Goal: Task Accomplishment & Management: Manage account settings

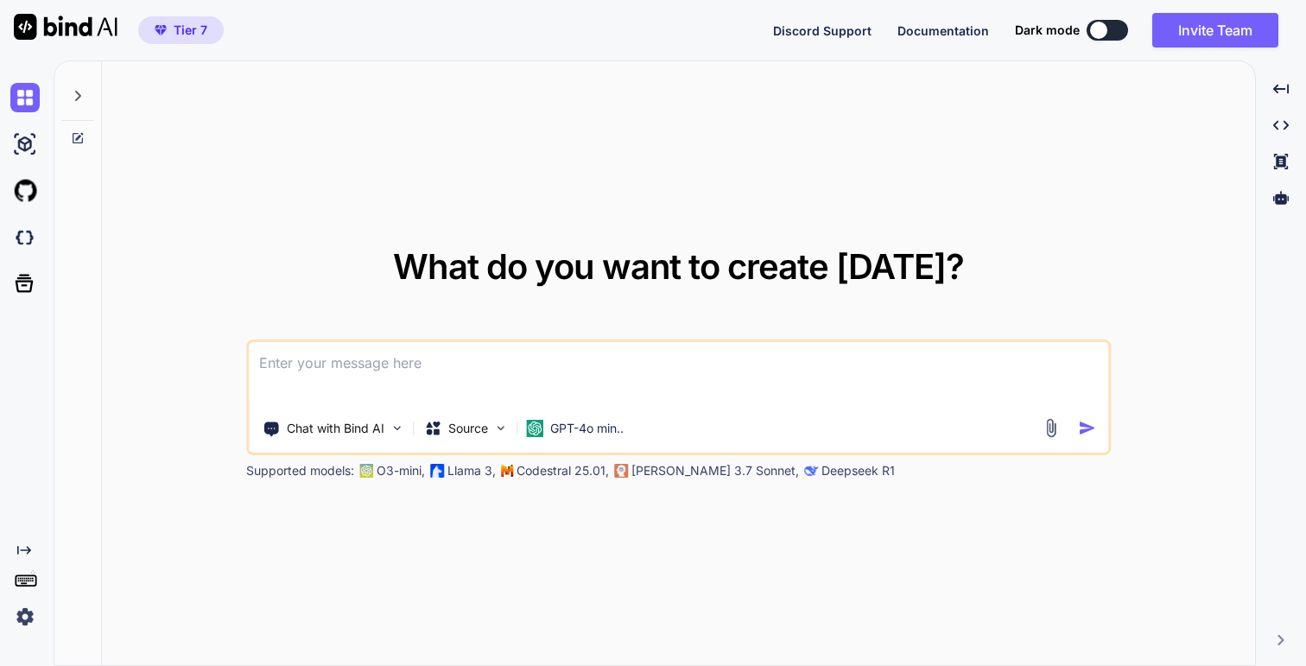
click at [177, 28] on span "Tier 7" at bounding box center [191, 30] width 34 height 17
click at [21, 143] on img at bounding box center [24, 144] width 29 height 29
type textarea "x"
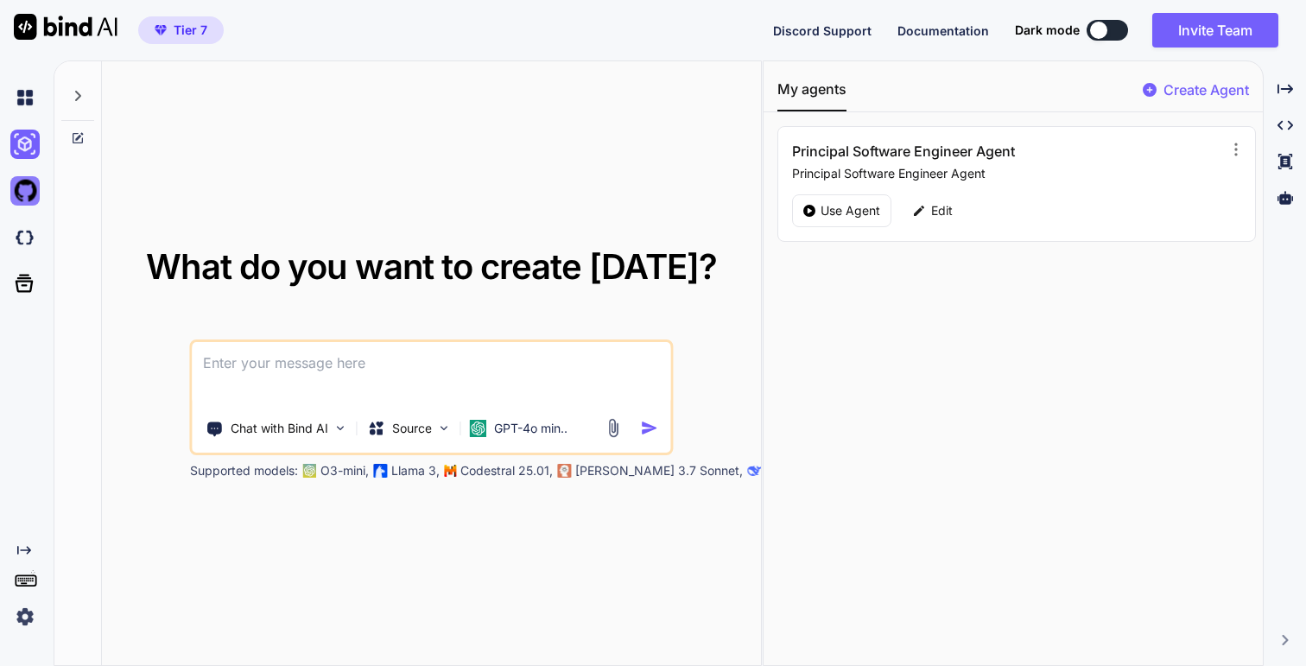
click at [24, 189] on img at bounding box center [24, 190] width 29 height 29
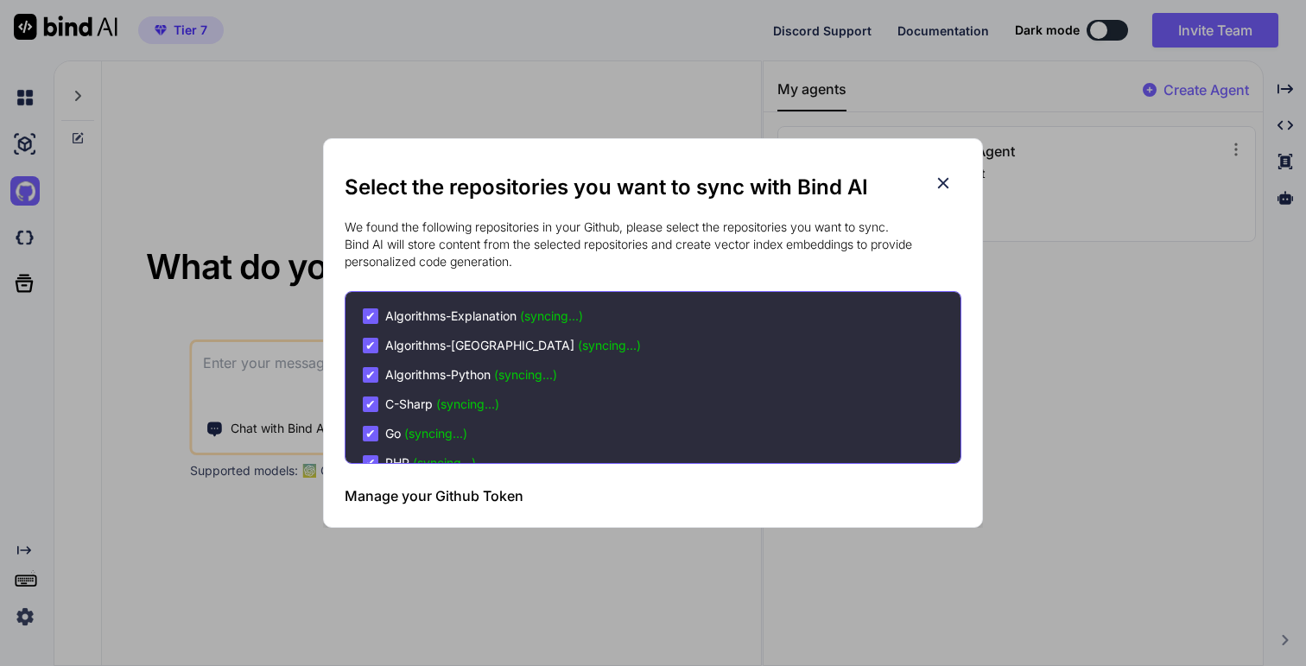
scroll to position [261, 0]
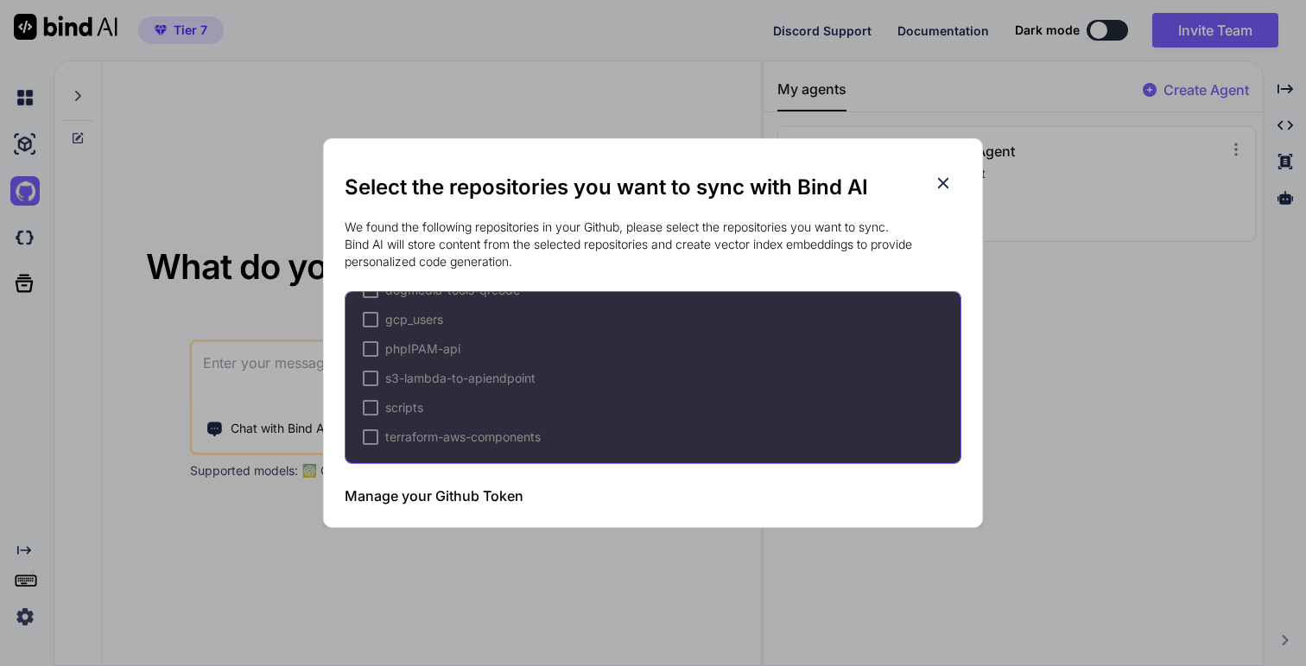
click at [943, 175] on icon at bounding box center [942, 183] width 19 height 19
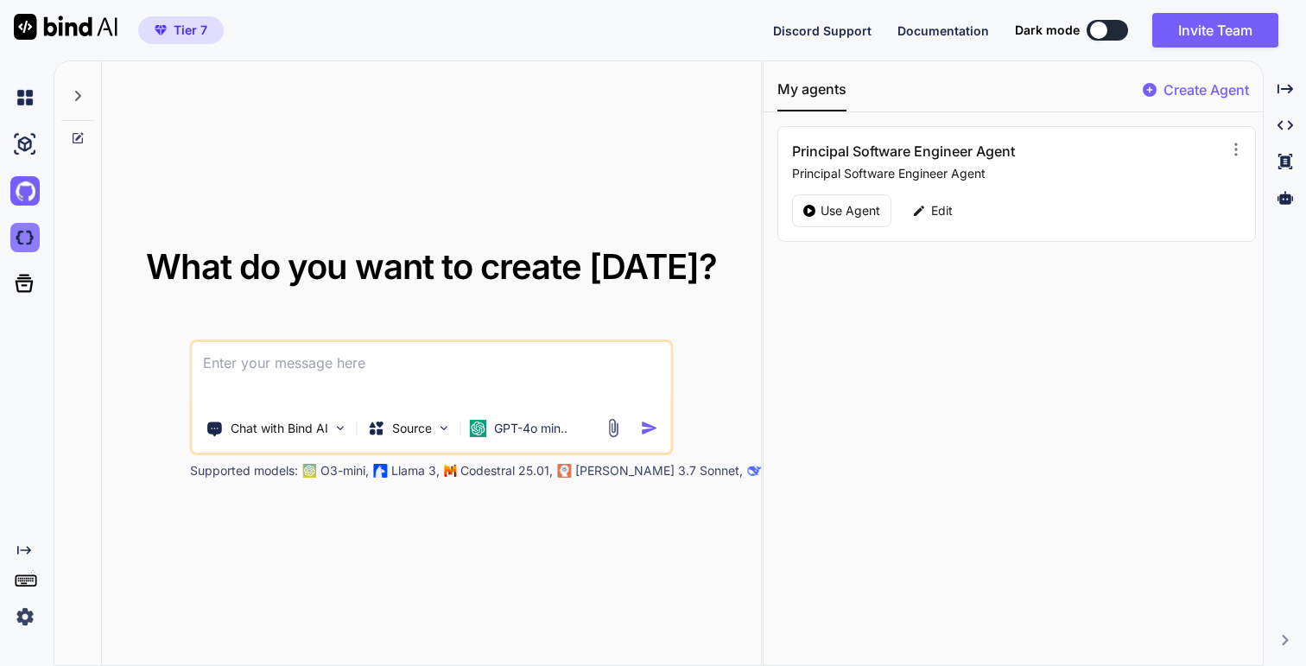
click at [27, 249] on img at bounding box center [24, 237] width 29 height 29
click at [1210, 86] on p "Create Agent" at bounding box center [1205, 89] width 85 height 21
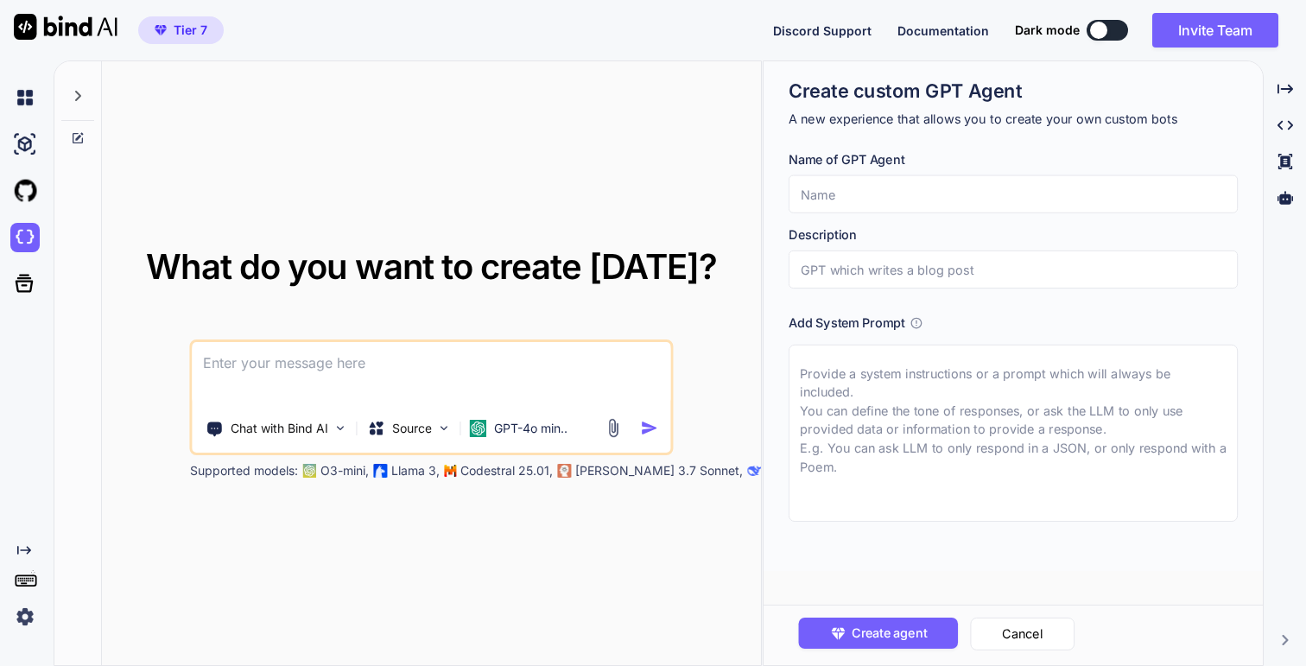
click at [924, 182] on input "text" at bounding box center [1012, 194] width 449 height 38
type input "Second Agent"
click at [933, 259] on input "text" at bounding box center [1012, 269] width 449 height 38
type input "A new agent"
click at [977, 399] on textarea at bounding box center [1012, 433] width 449 height 177
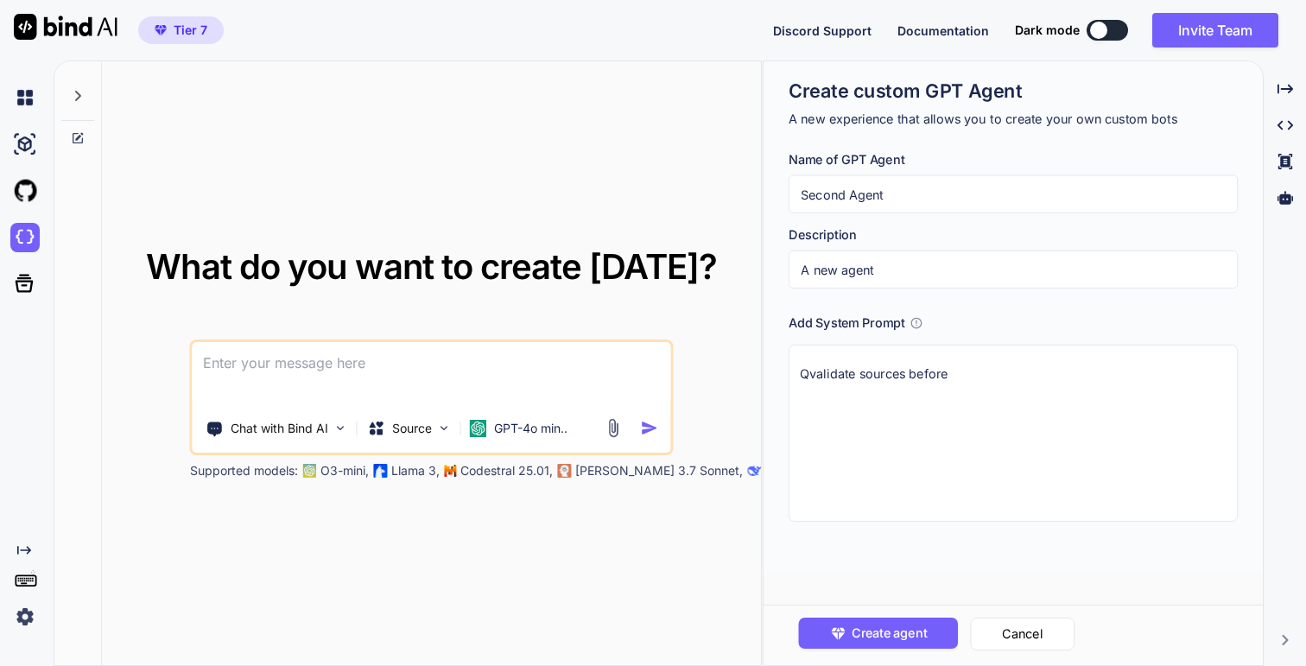
drag, startPoint x: 820, startPoint y: 371, endPoint x: 713, endPoint y: 370, distance: 107.1
click at [714, 370] on div "What do you want to create today? Chat with Bind AI Source GPT-4o min.. Support…" at bounding box center [680, 362] width 1252 height 605
click at [874, 361] on textarea "Qvalidate sources before" at bounding box center [1012, 433] width 449 height 177
drag, startPoint x: 819, startPoint y: 375, endPoint x: 791, endPoint y: 371, distance: 27.8
click at [791, 371] on textarea "Qvalidate sources before" at bounding box center [1012, 433] width 449 height 177
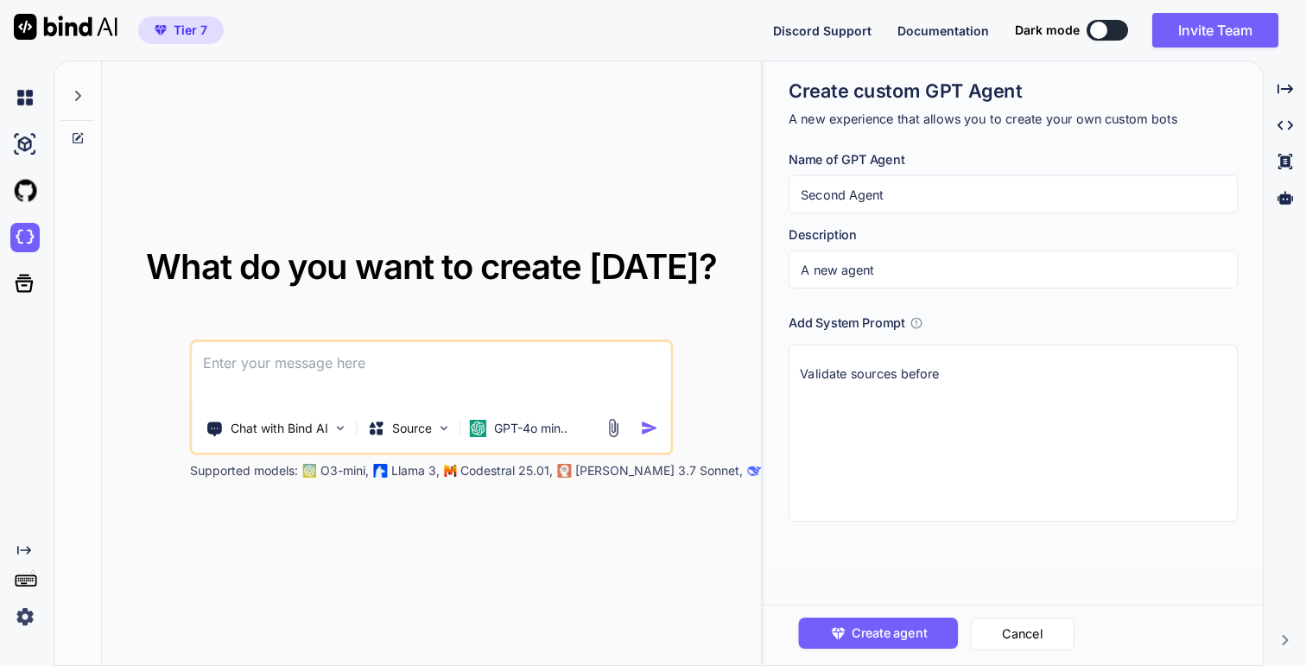
click at [1023, 389] on textarea "Validate sources before" at bounding box center [1012, 433] width 449 height 177
type textarea "Validate sources before any answer"
click at [897, 627] on span "Create agent" at bounding box center [888, 632] width 75 height 19
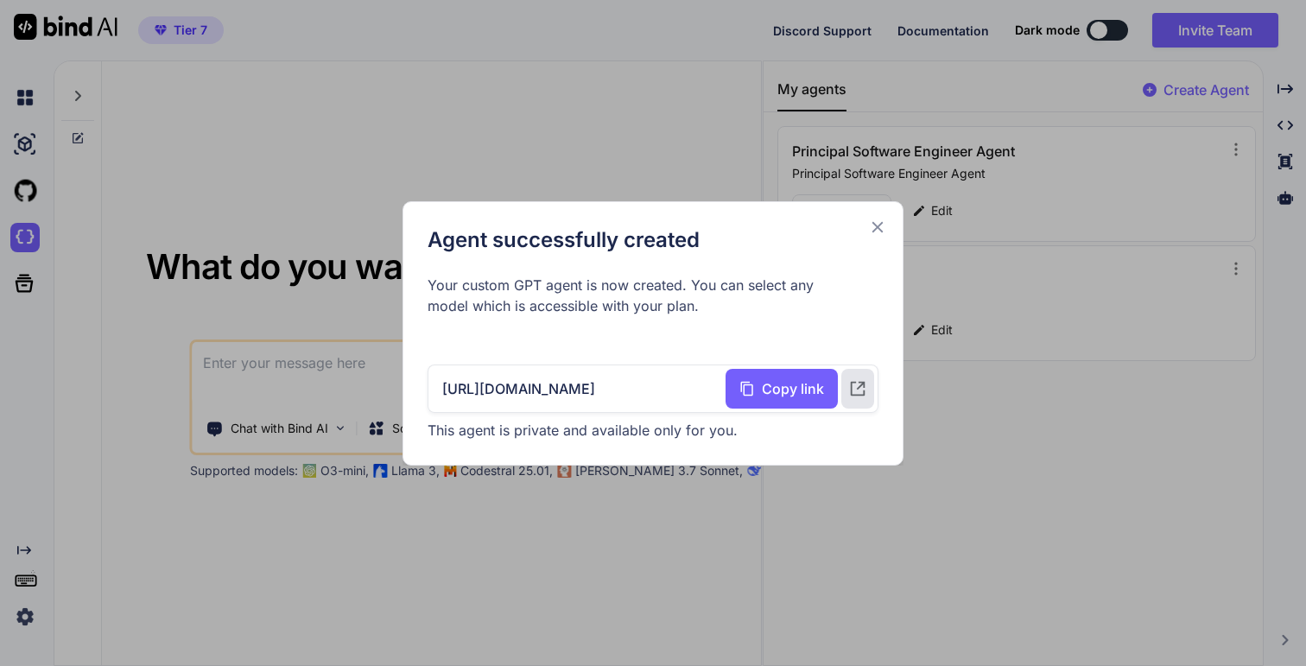
click at [870, 223] on icon at bounding box center [877, 227] width 19 height 19
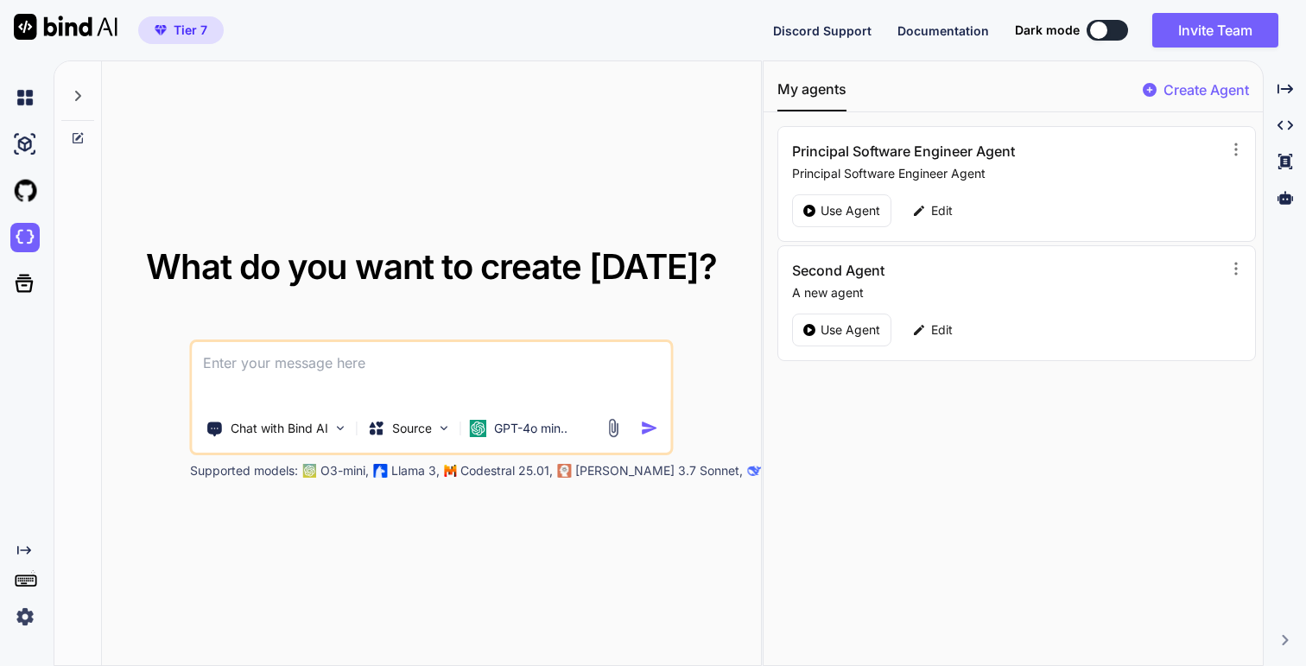
click at [1170, 98] on p "Create Agent" at bounding box center [1205, 89] width 85 height 21
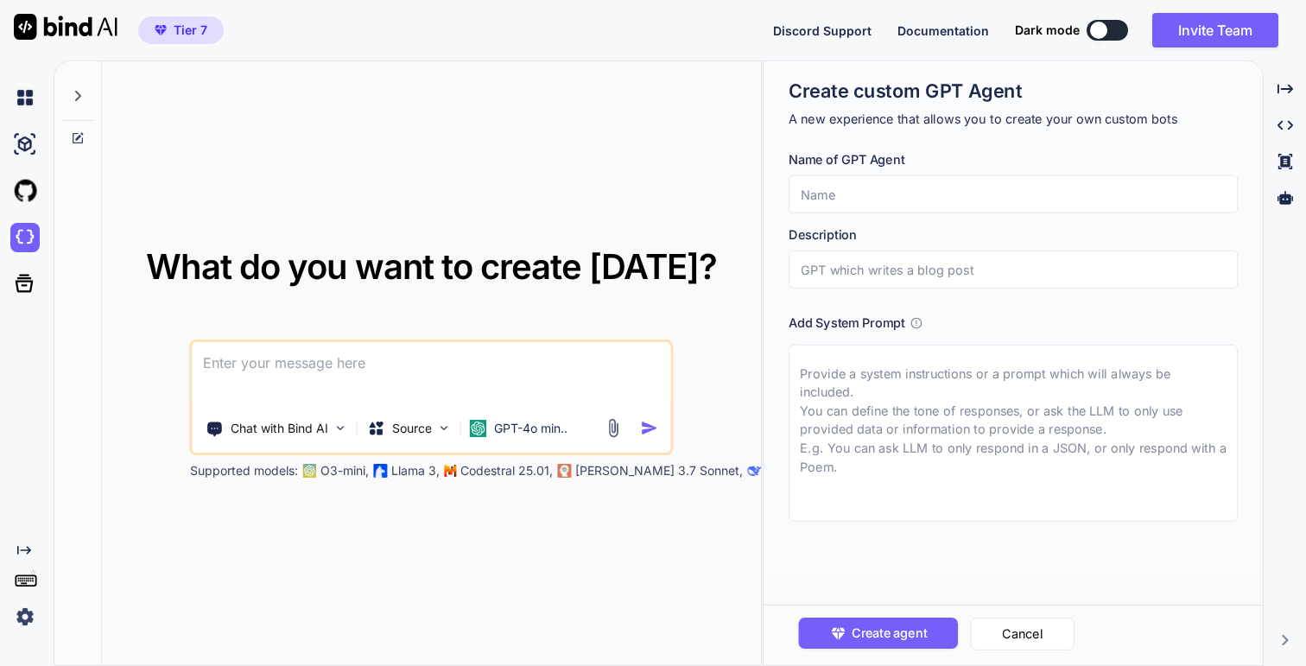
click at [978, 195] on input "text" at bounding box center [1012, 194] width 449 height 38
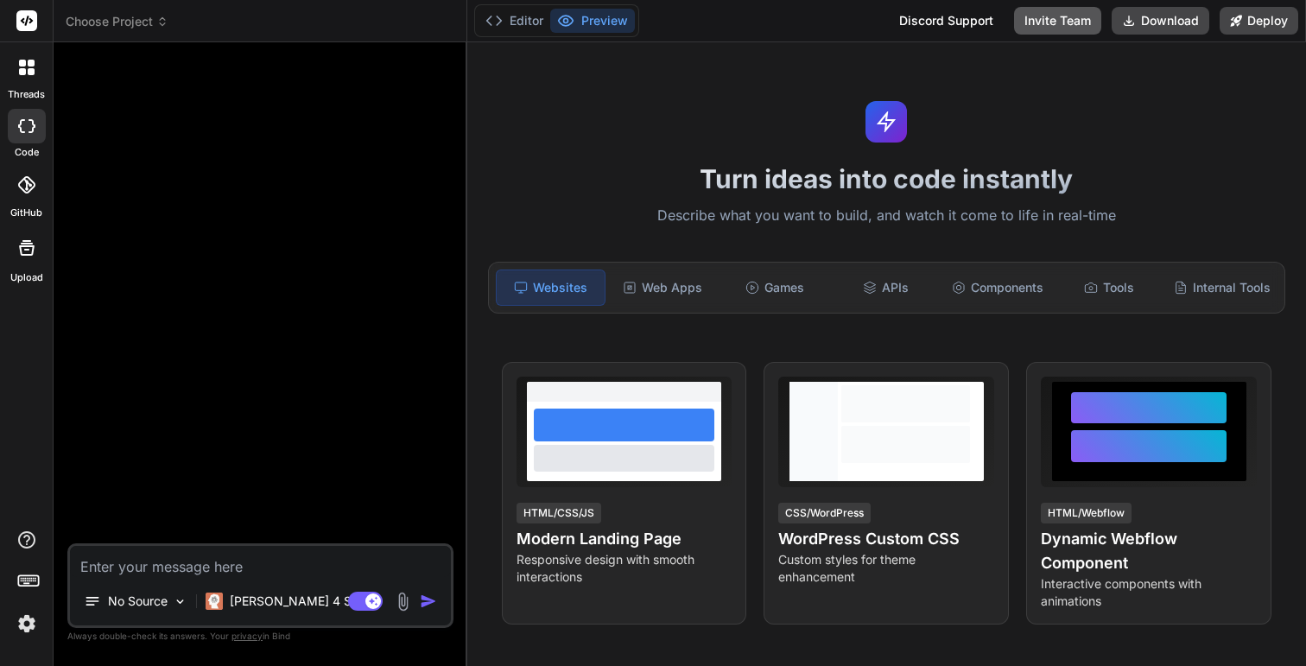
type textarea "x"
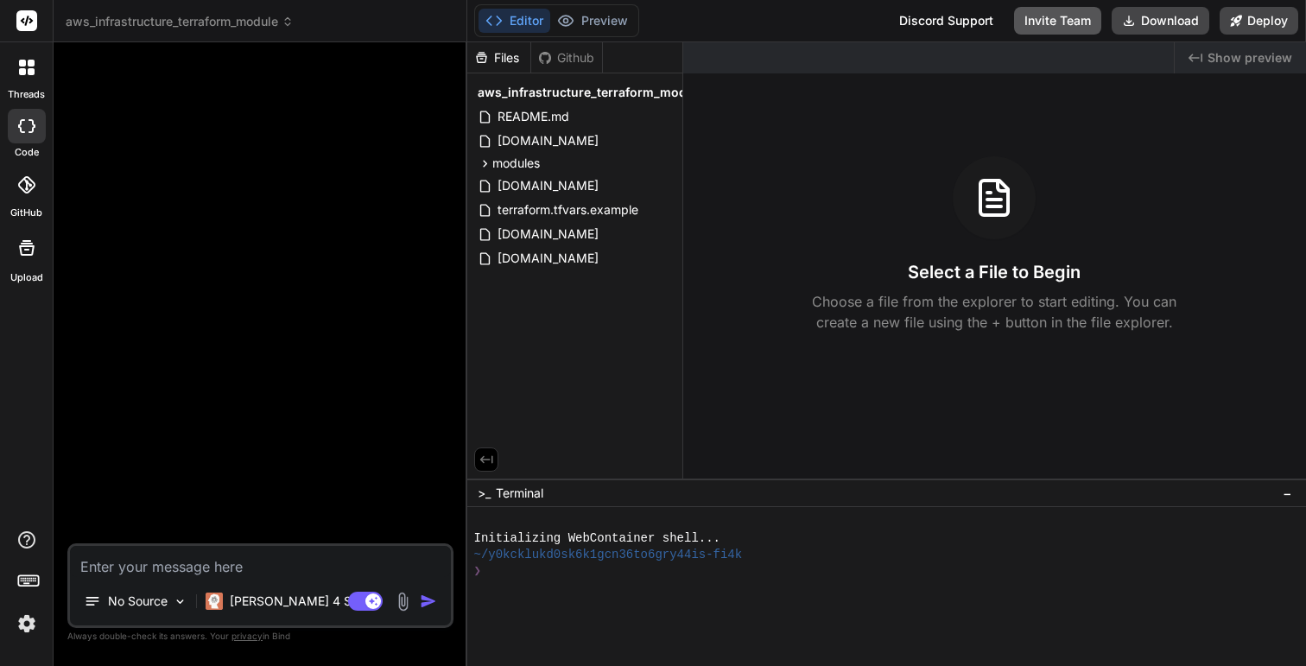
click at [1070, 17] on button "Invite Team" at bounding box center [1057, 21] width 87 height 28
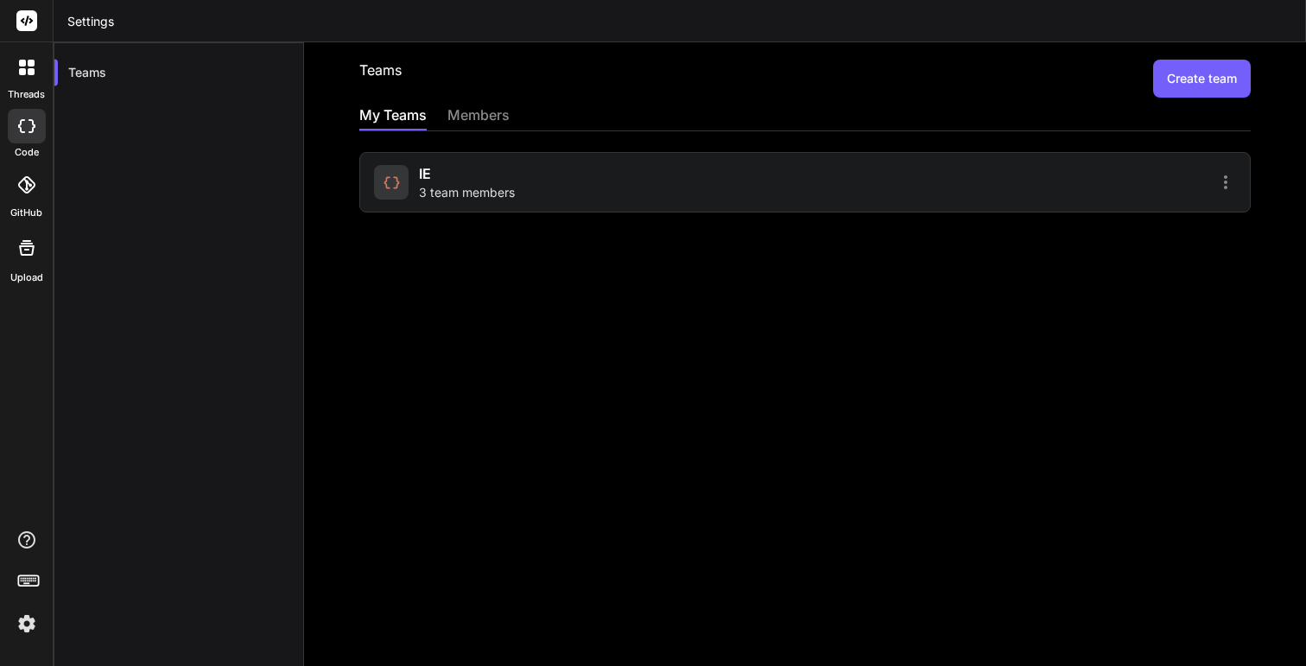
click at [472, 113] on div "members" at bounding box center [478, 116] width 62 height 24
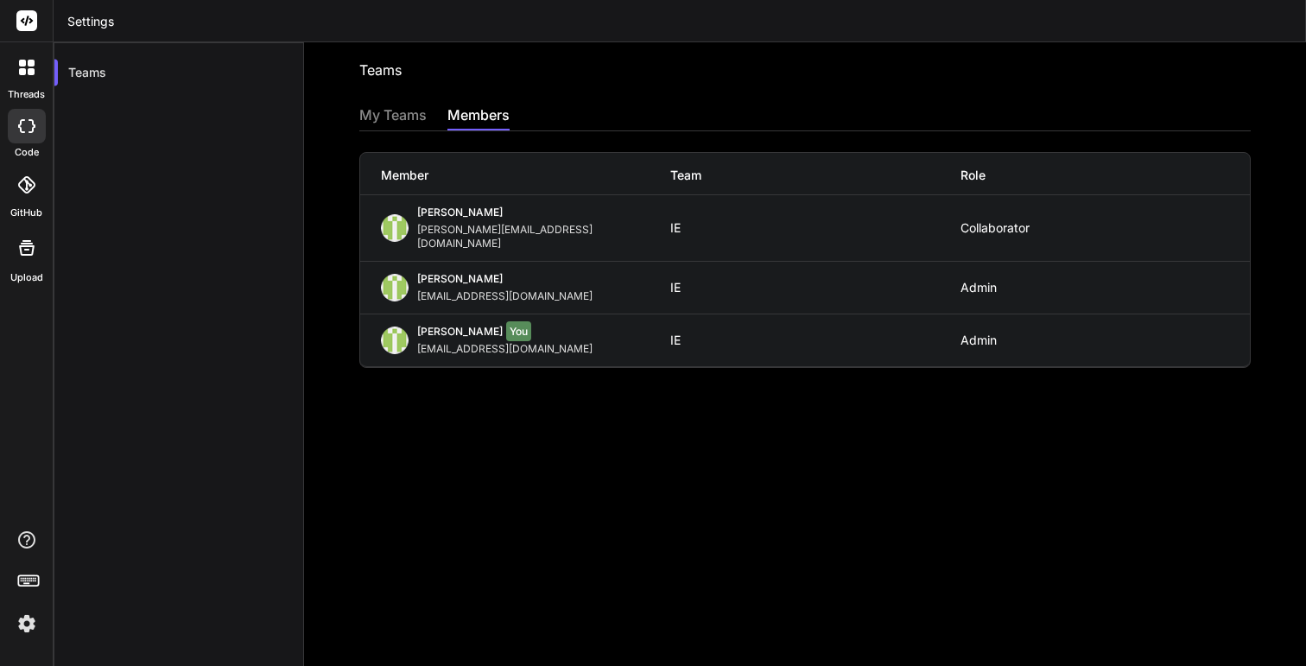
click at [389, 115] on div "My Teams" at bounding box center [392, 116] width 67 height 24
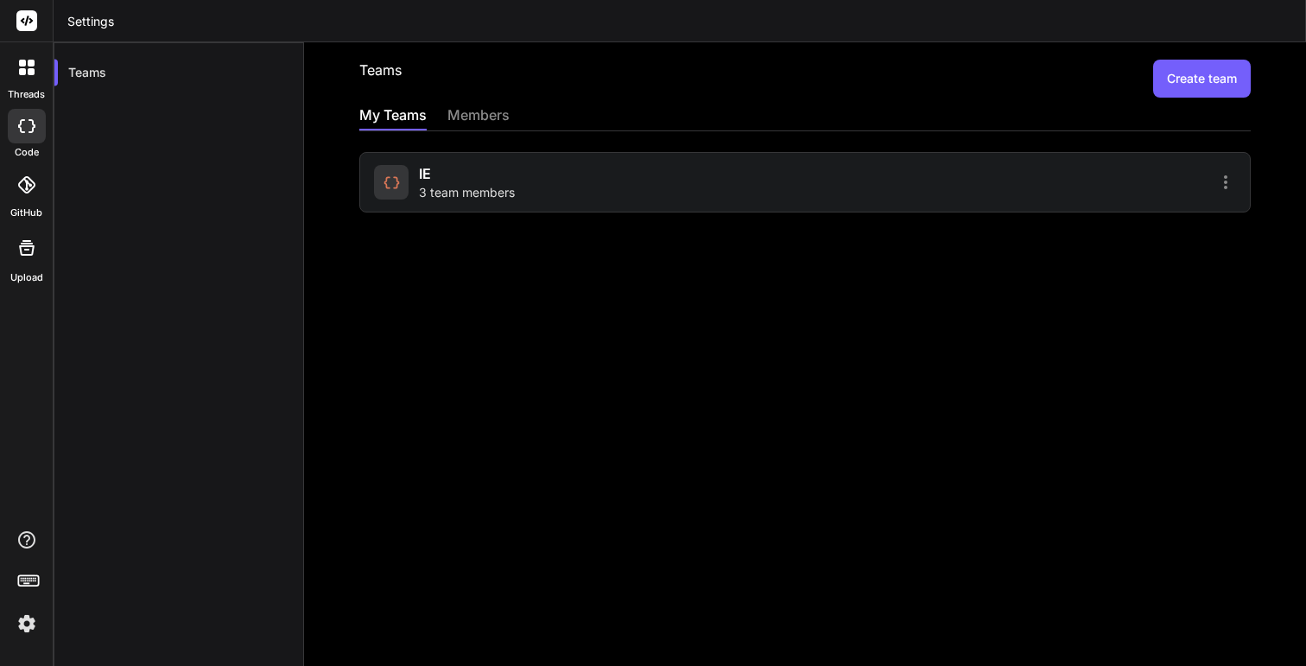
click at [496, 196] on span "3 team members" at bounding box center [467, 192] width 96 height 17
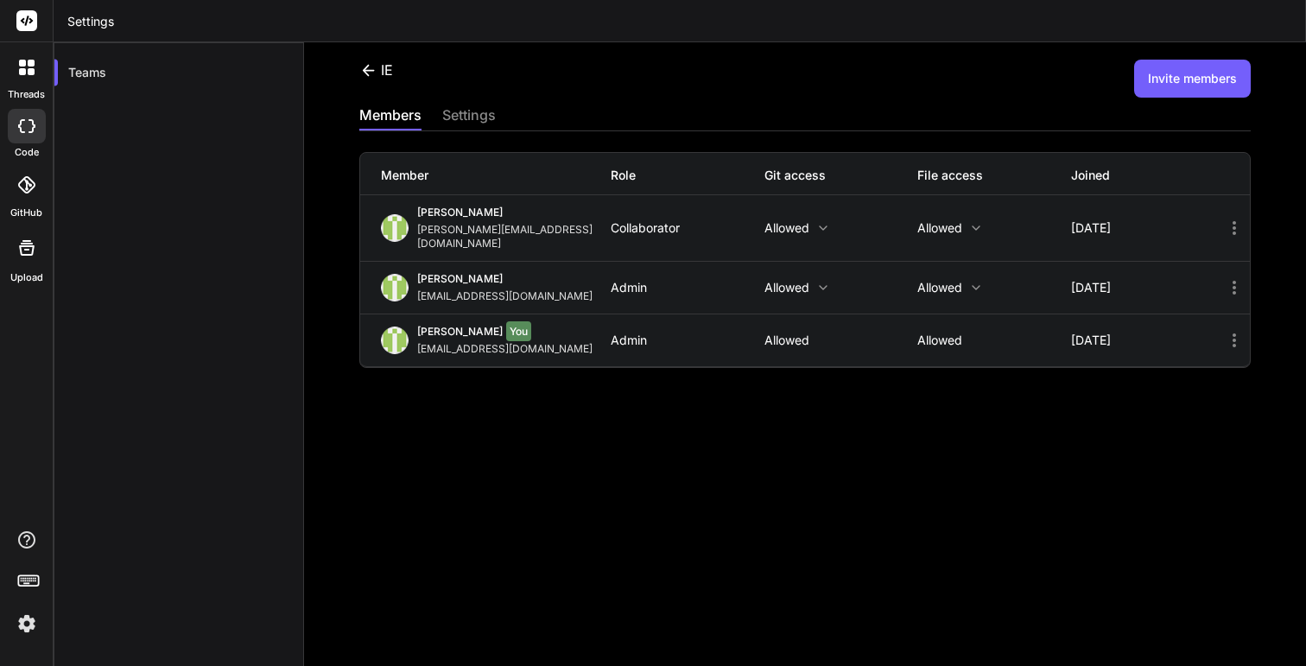
click at [1227, 277] on icon at bounding box center [1234, 287] width 21 height 21
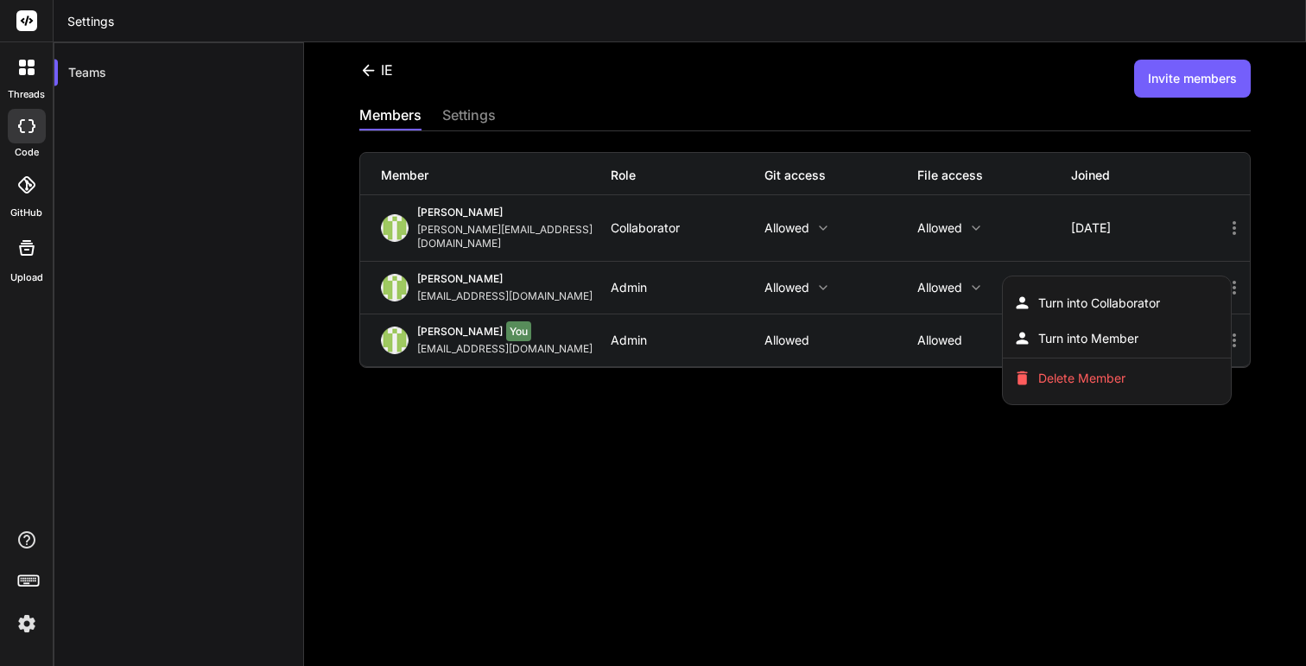
click at [771, 465] on div at bounding box center [653, 333] width 1306 height 666
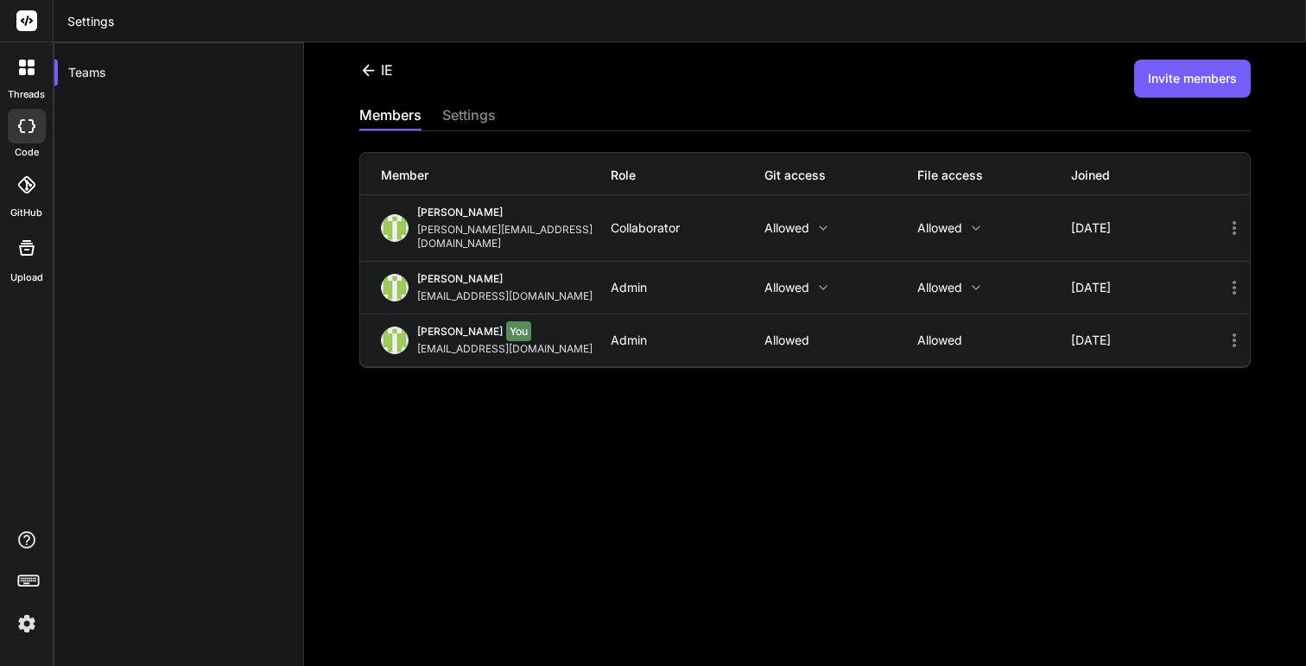
click at [345, 51] on div "IE Invite members members settings Member Role Git access File access Joined Jo…" at bounding box center [805, 353] width 1002 height 623
drag, startPoint x: 345, startPoint y: 51, endPoint x: 389, endPoint y: 155, distance: 113.7
click at [389, 155] on div "IE Invite members members settings Member Role Git access File access Joined Jo…" at bounding box center [805, 353] width 1002 height 623
click at [713, 54] on div "IE Invite members members settings Member Role Git access File access Joined Jo…" at bounding box center [805, 353] width 1002 height 623
click at [686, 406] on div "IE Invite members members settings Member Role Git access File access Joined Jo…" at bounding box center [805, 353] width 1002 height 623
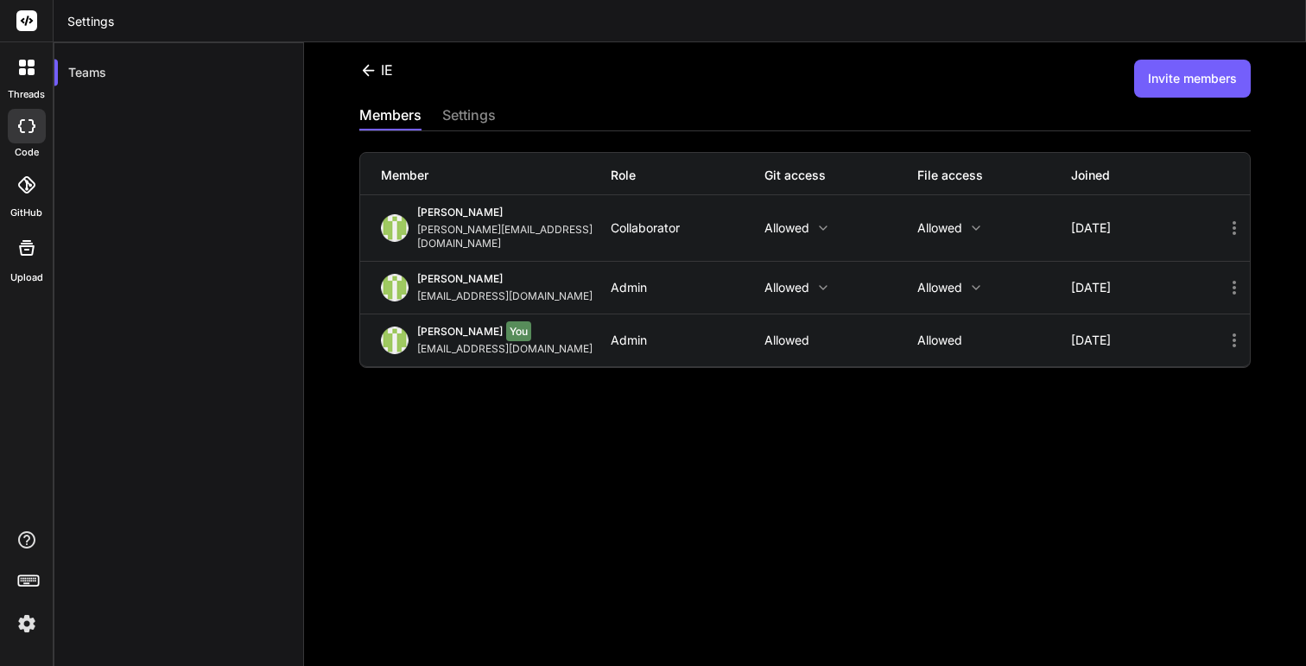
click at [1235, 277] on icon at bounding box center [1234, 287] width 21 height 21
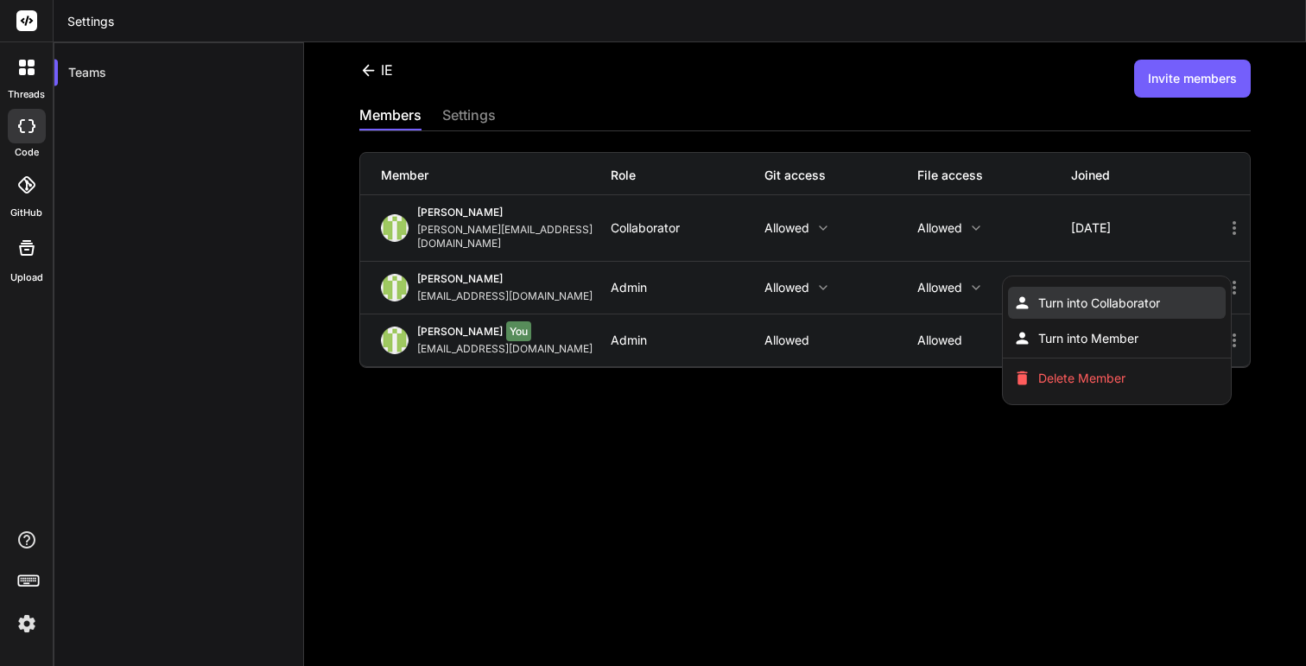
click at [1122, 295] on span "Turn into Collaborator" at bounding box center [1099, 302] width 122 height 17
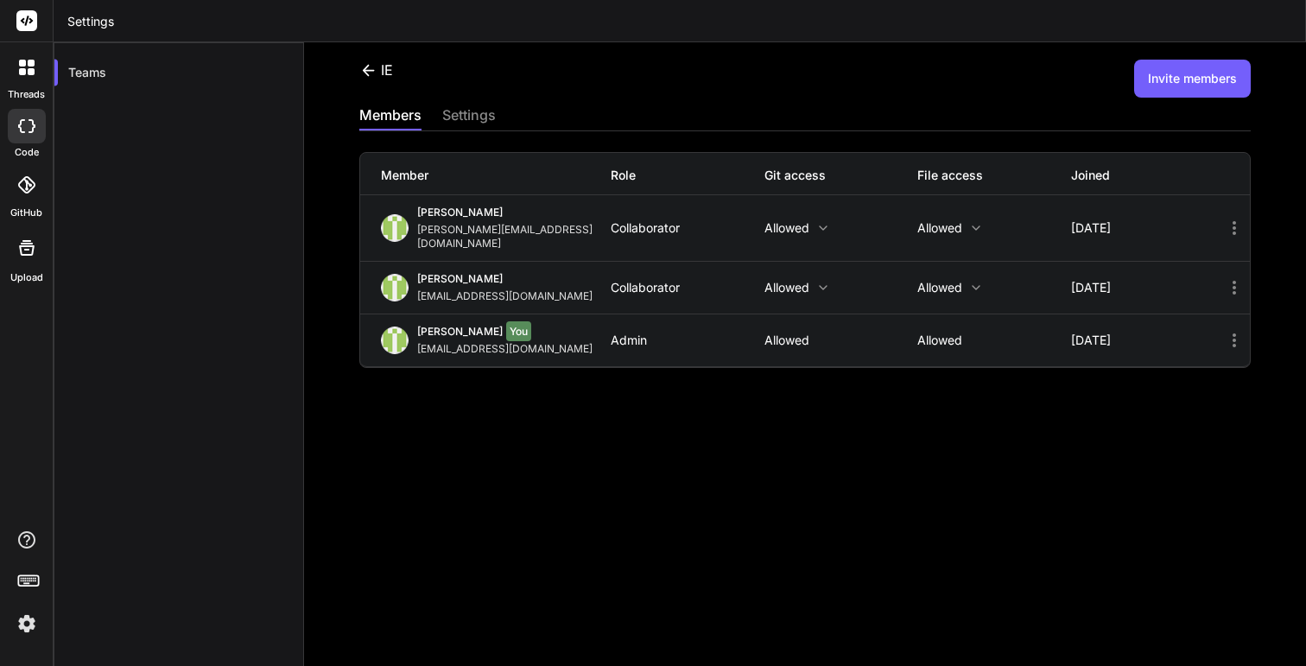
click at [1229, 219] on icon at bounding box center [1234, 228] width 21 height 21
click at [827, 115] on div at bounding box center [653, 333] width 1306 height 666
click at [464, 100] on div "IE Invite members members settings Member Role Git access File access Joined Jo…" at bounding box center [805, 353] width 1002 height 623
click at [465, 118] on div "settings" at bounding box center [469, 116] width 54 height 24
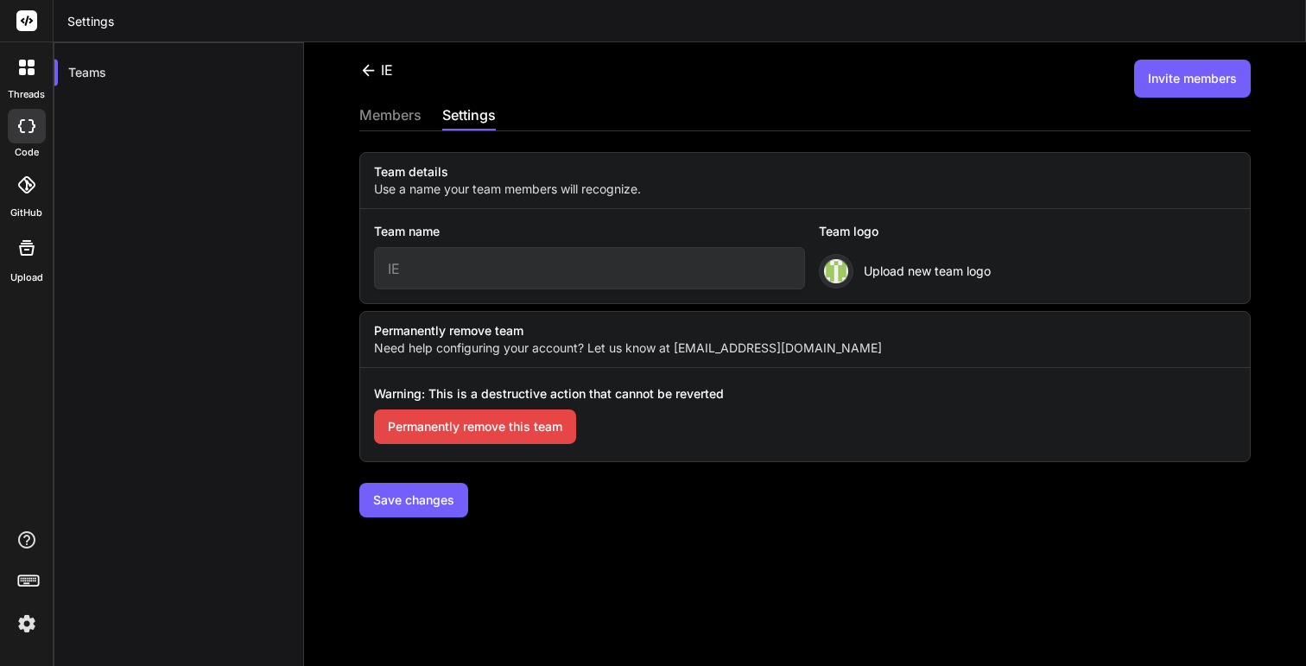
click at [413, 113] on div "members" at bounding box center [390, 116] width 62 height 24
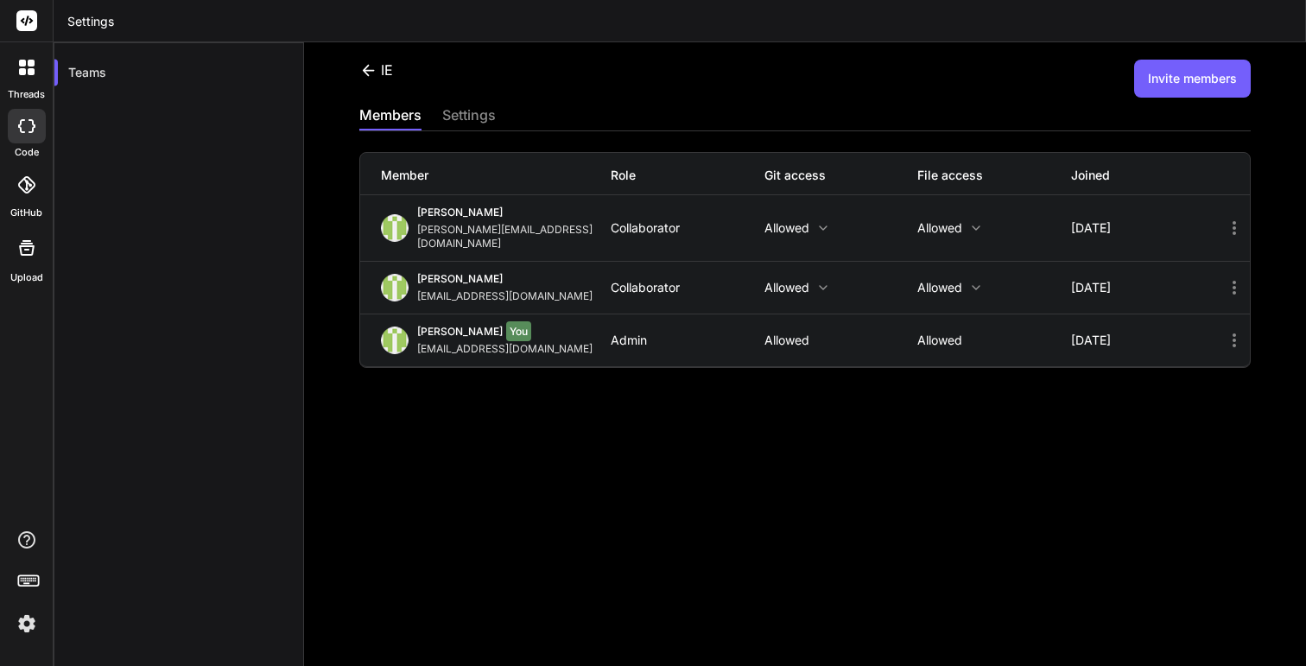
click at [28, 29] on rect at bounding box center [26, 20] width 21 height 21
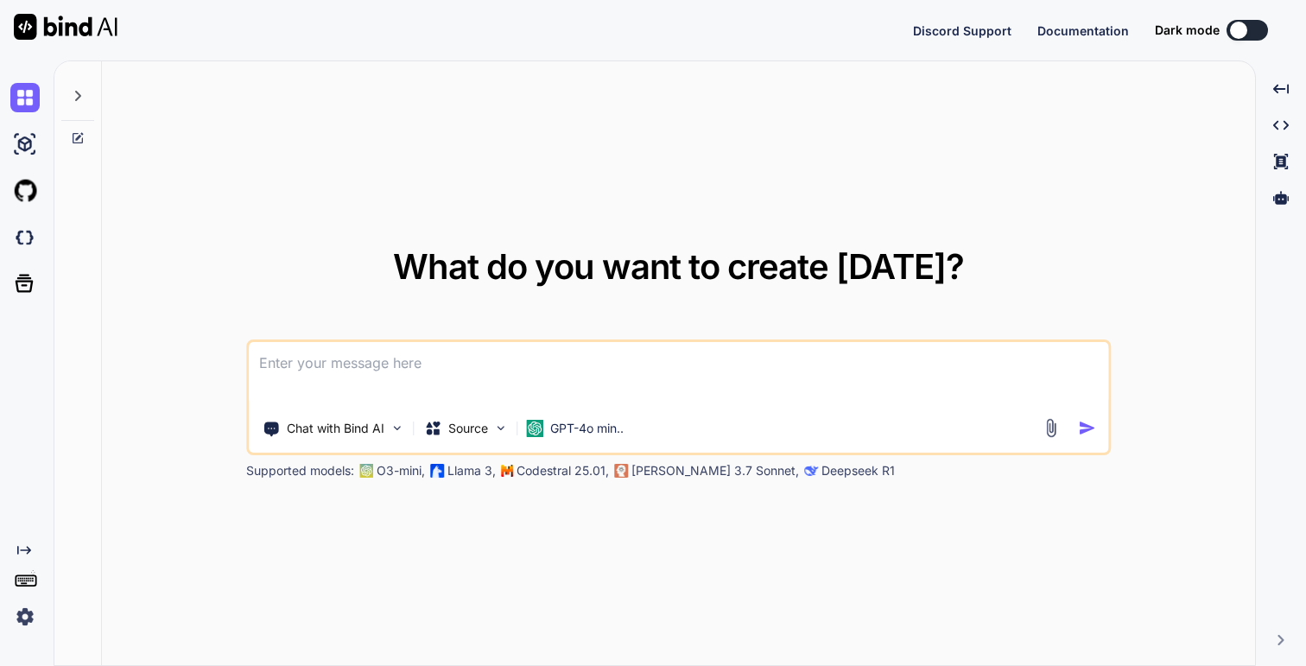
type textarea "x"
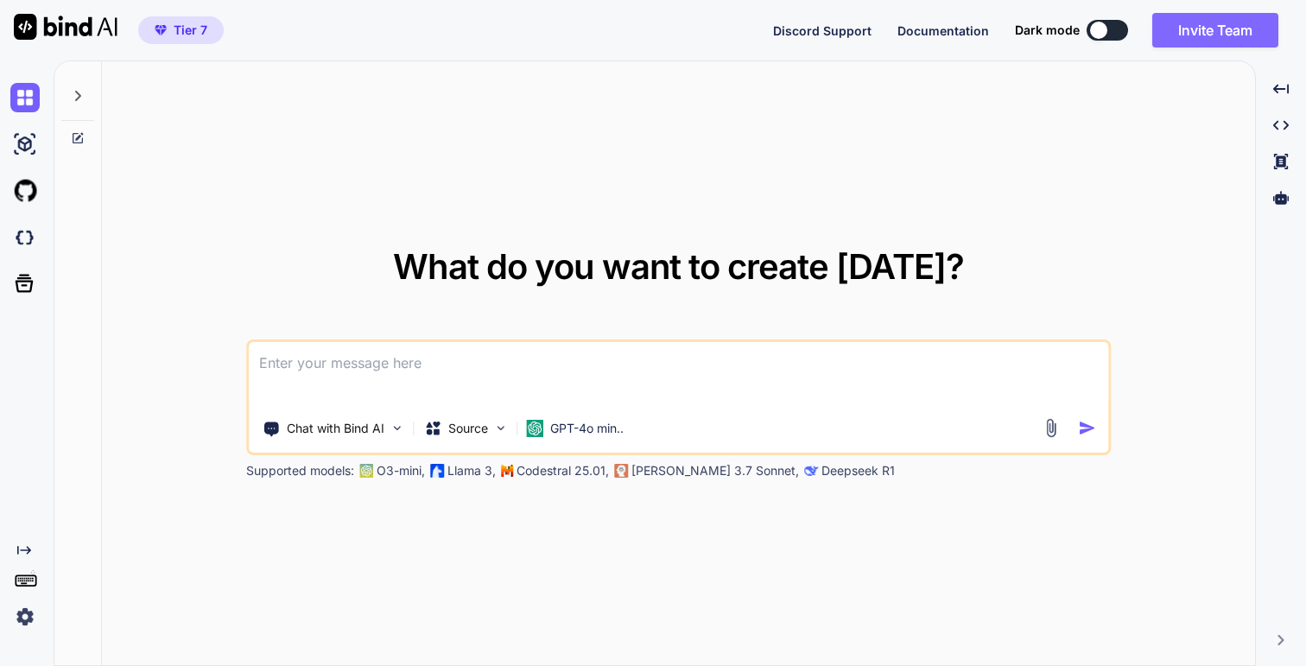
click at [1238, 22] on button "Invite Team" at bounding box center [1215, 30] width 126 height 35
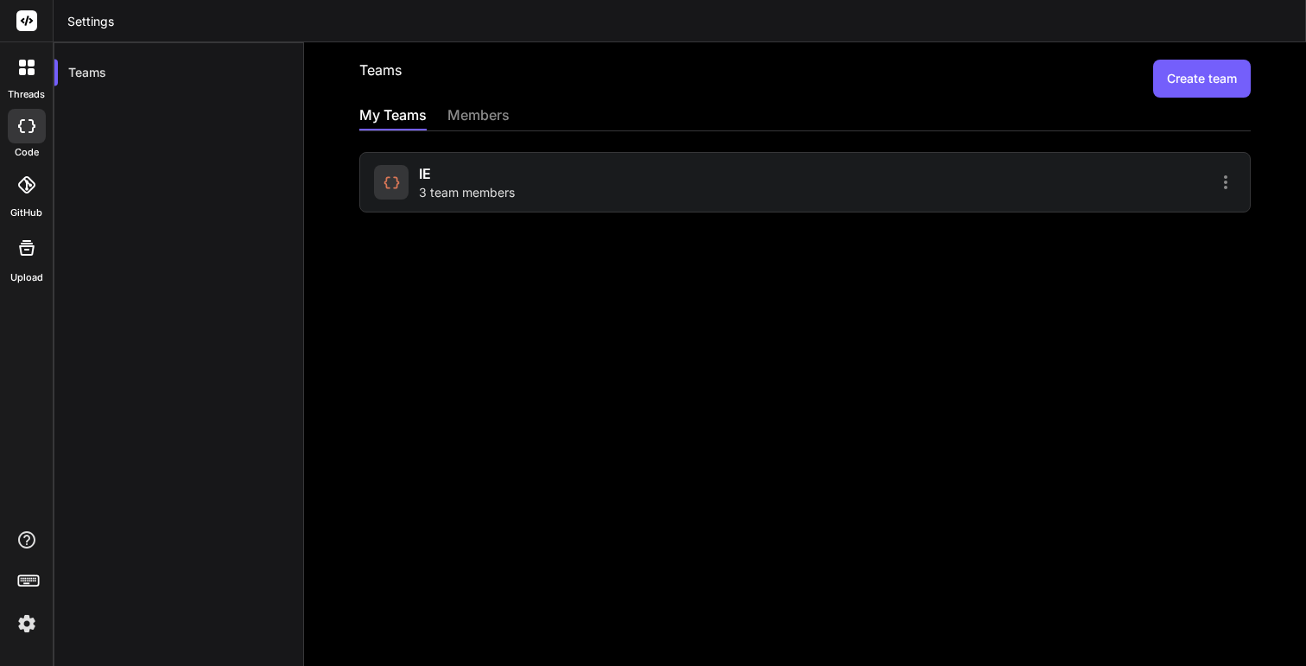
click at [474, 136] on div "IE 3 team members" at bounding box center [804, 171] width 891 height 81
click at [472, 123] on div "members" at bounding box center [478, 116] width 62 height 24
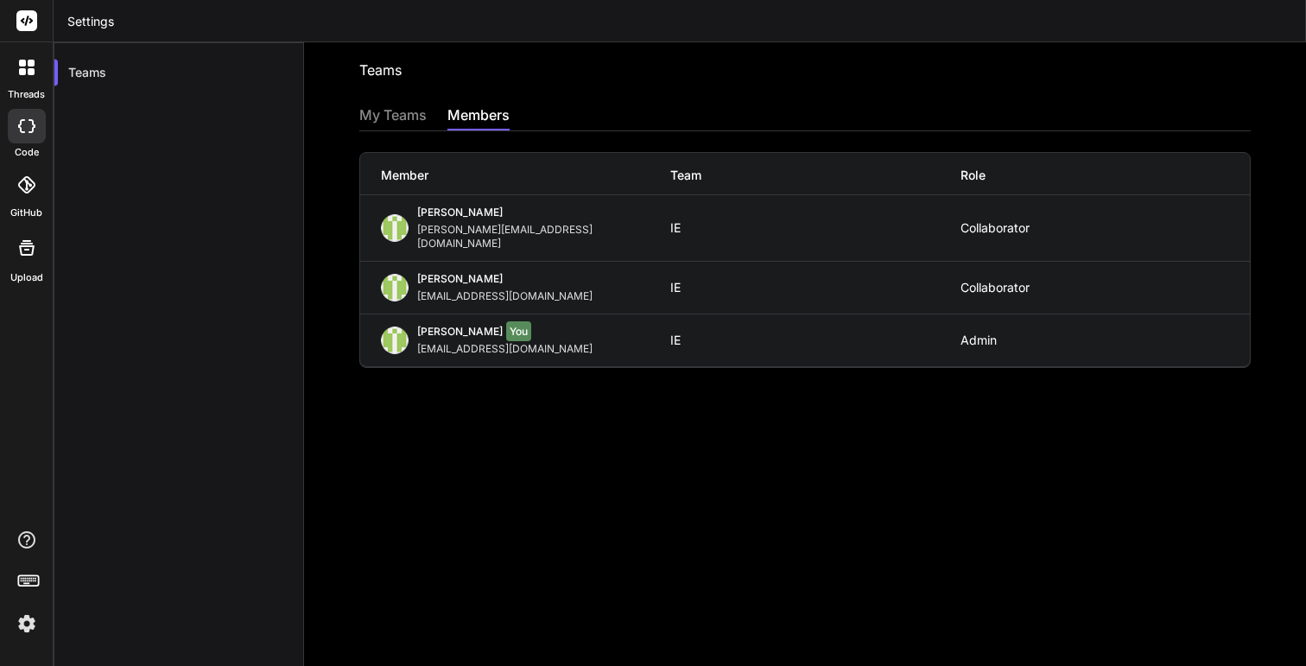
click at [655, 393] on div "Teams Invite into a team My Teams members Member Team Role [PERSON_NAME] [PERSO…" at bounding box center [805, 353] width 1002 height 623
click at [350, 247] on div "Teams Invite into a team My Teams members Member Team Role [PERSON_NAME] [PERSO…" at bounding box center [805, 353] width 1002 height 623
